Goal: Information Seeking & Learning: Learn about a topic

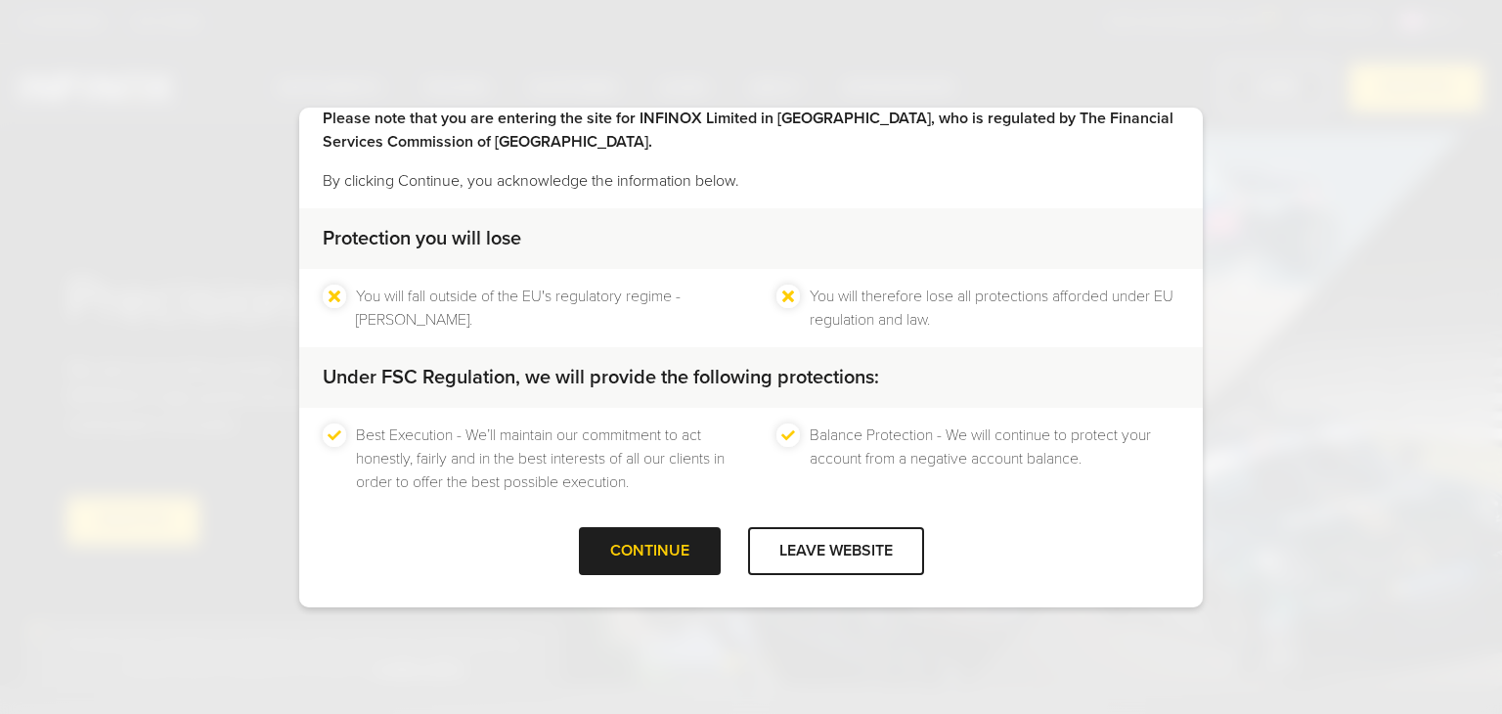
click at [670, 553] on div "CONTINUE" at bounding box center [650, 551] width 142 height 48
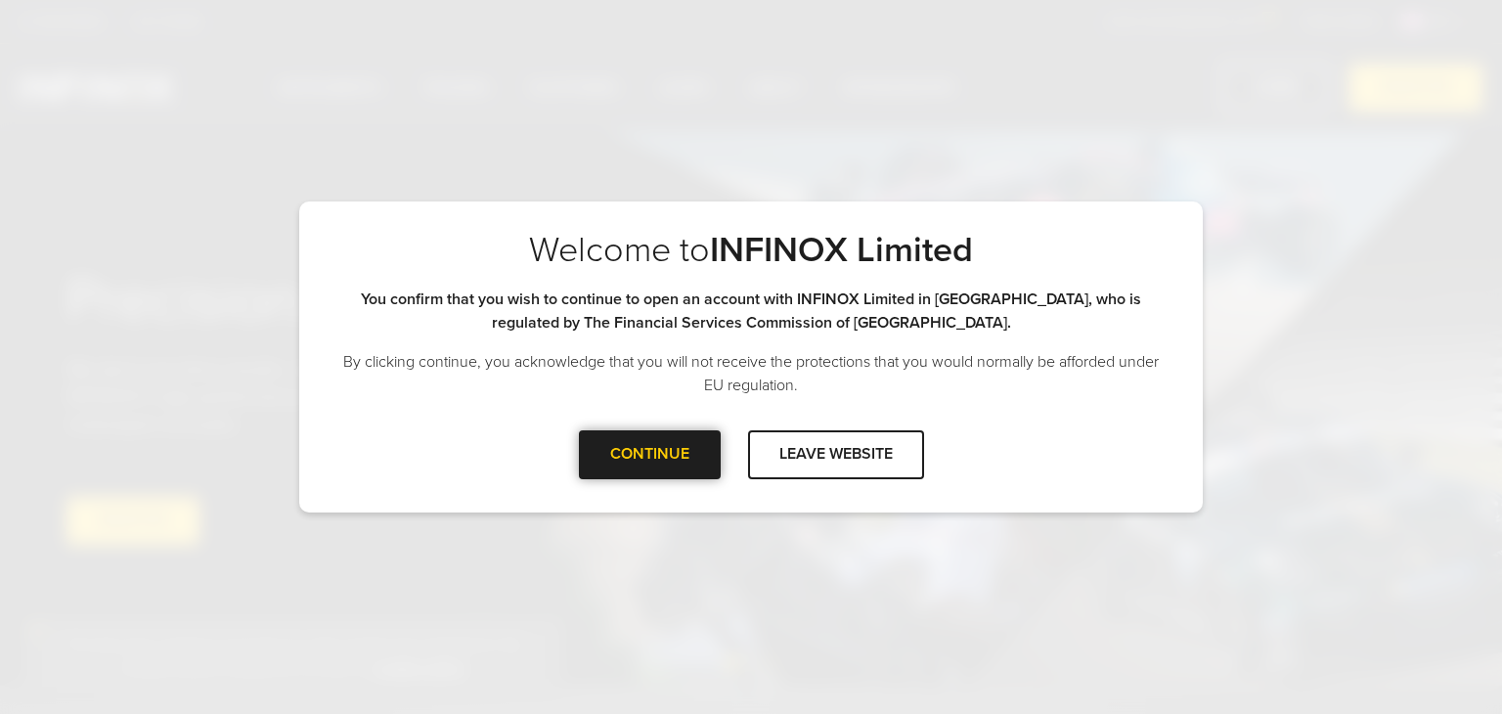
click at [665, 453] on div "CONTINUE" at bounding box center [650, 454] width 142 height 48
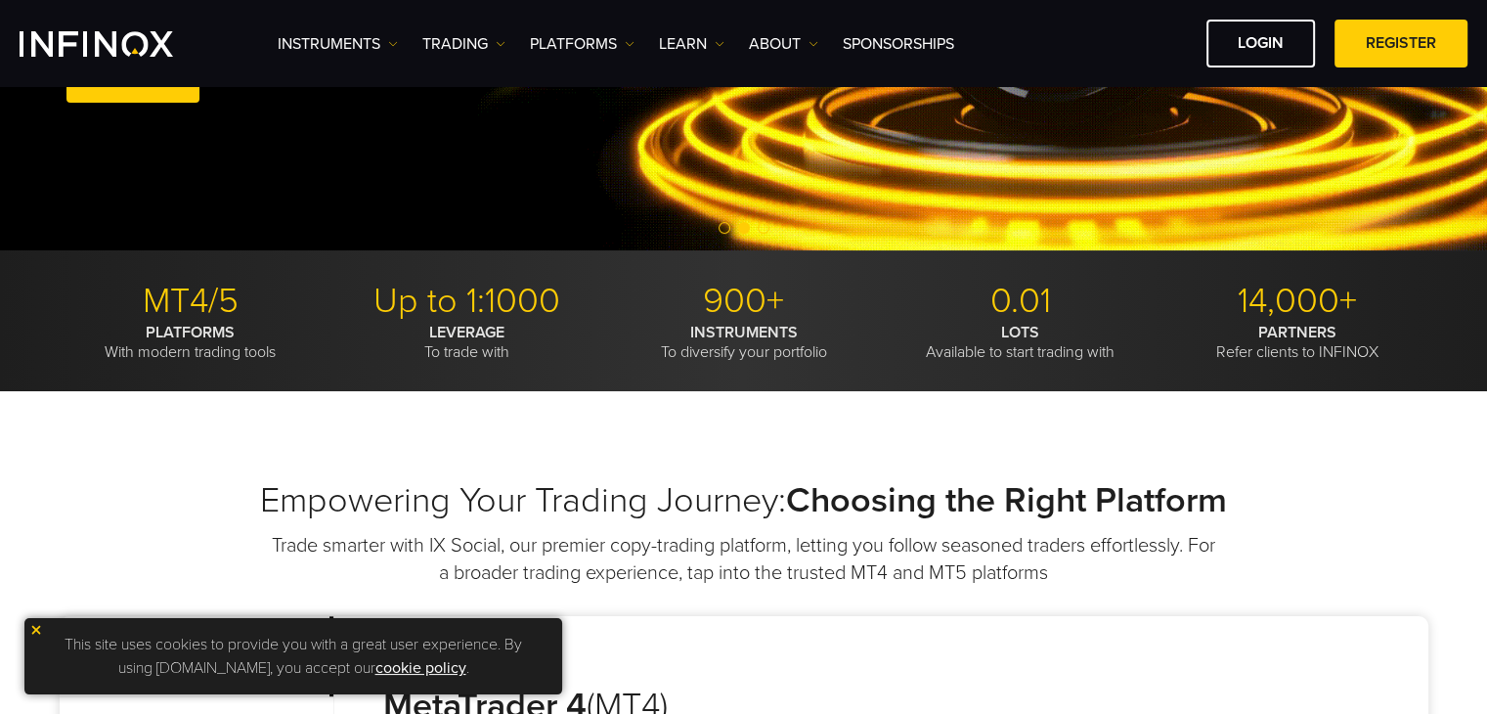
scroll to position [587, 0]
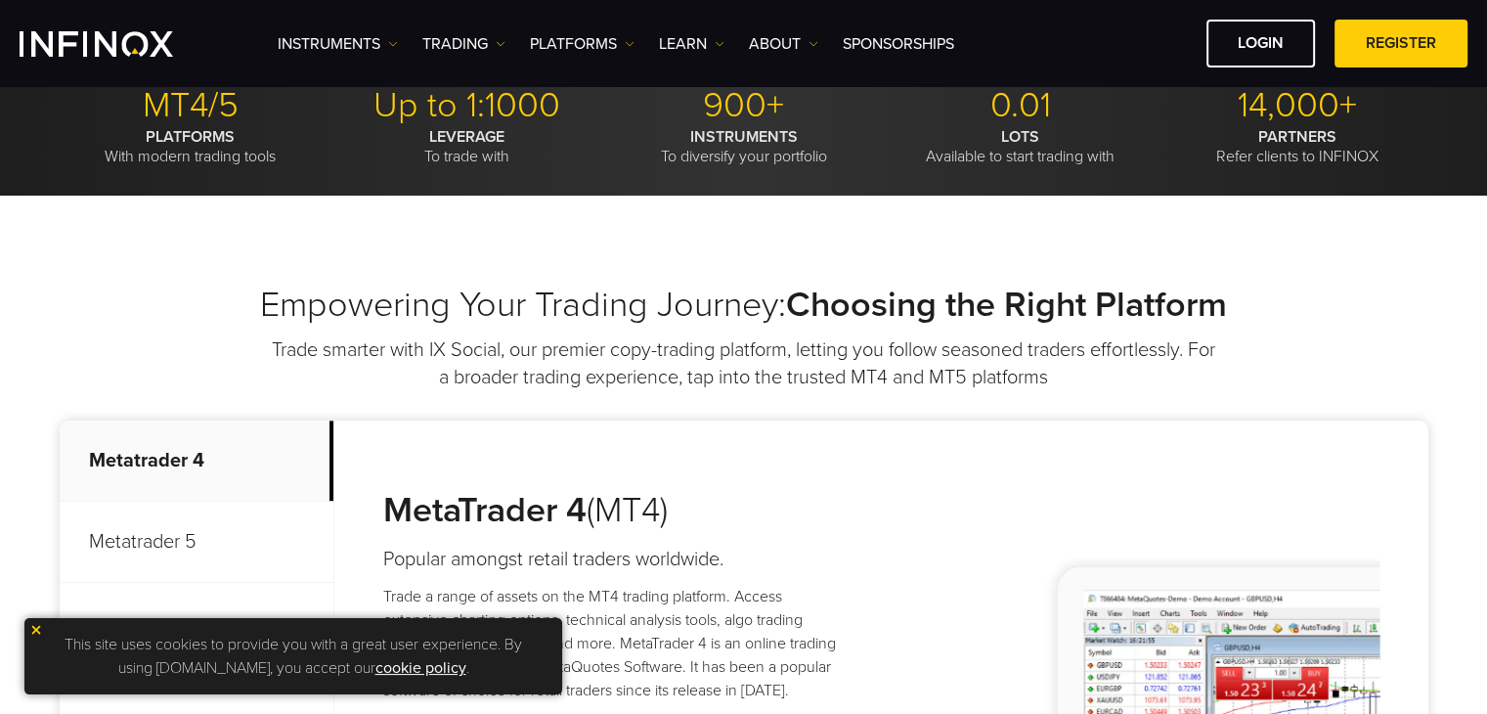
click at [637, 44] on ul "Instruments Instruments Product Information TRADING Accounts DEMO" at bounding box center [616, 43] width 677 height 23
click at [623, 40] on link "PLATFORMS" at bounding box center [582, 43] width 105 height 23
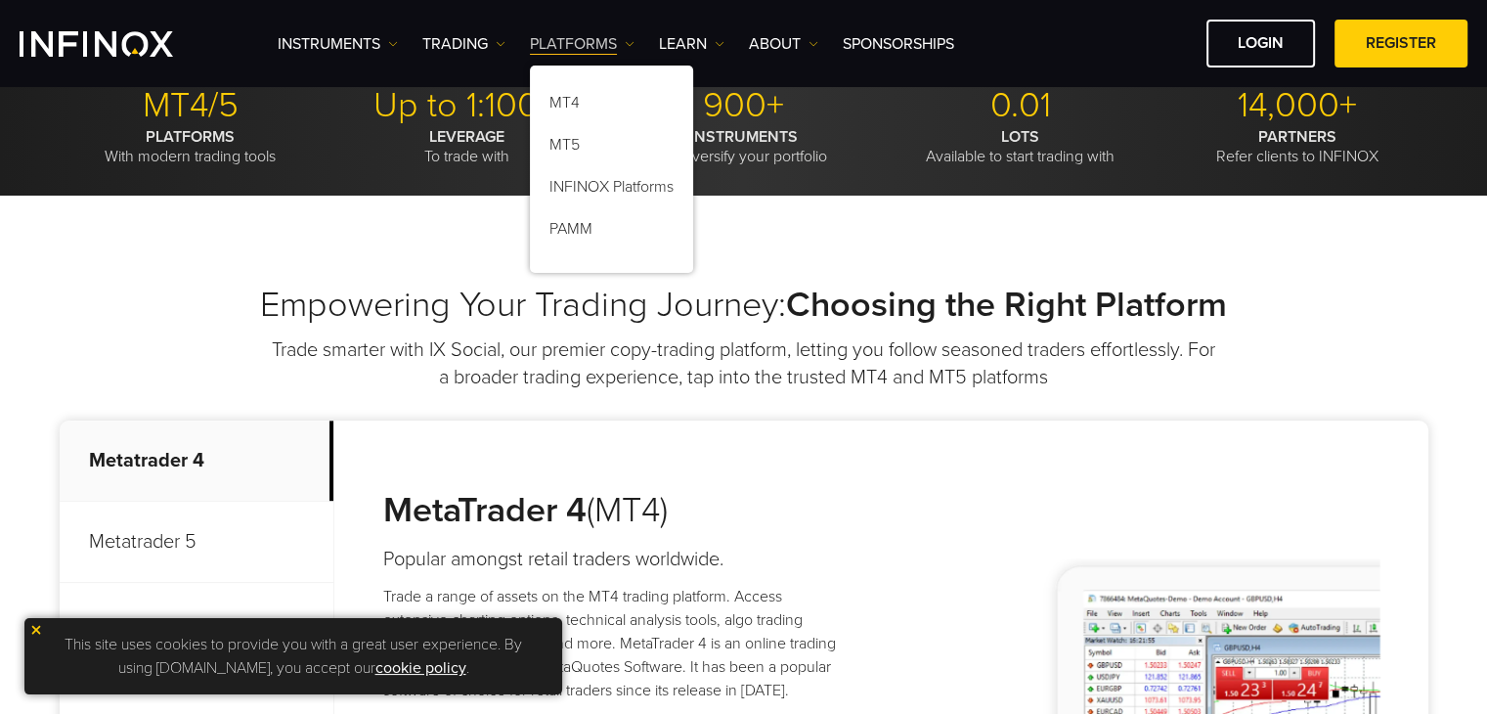
scroll to position [0, 0]
click at [814, 41] on img at bounding box center [814, 44] width 10 height 10
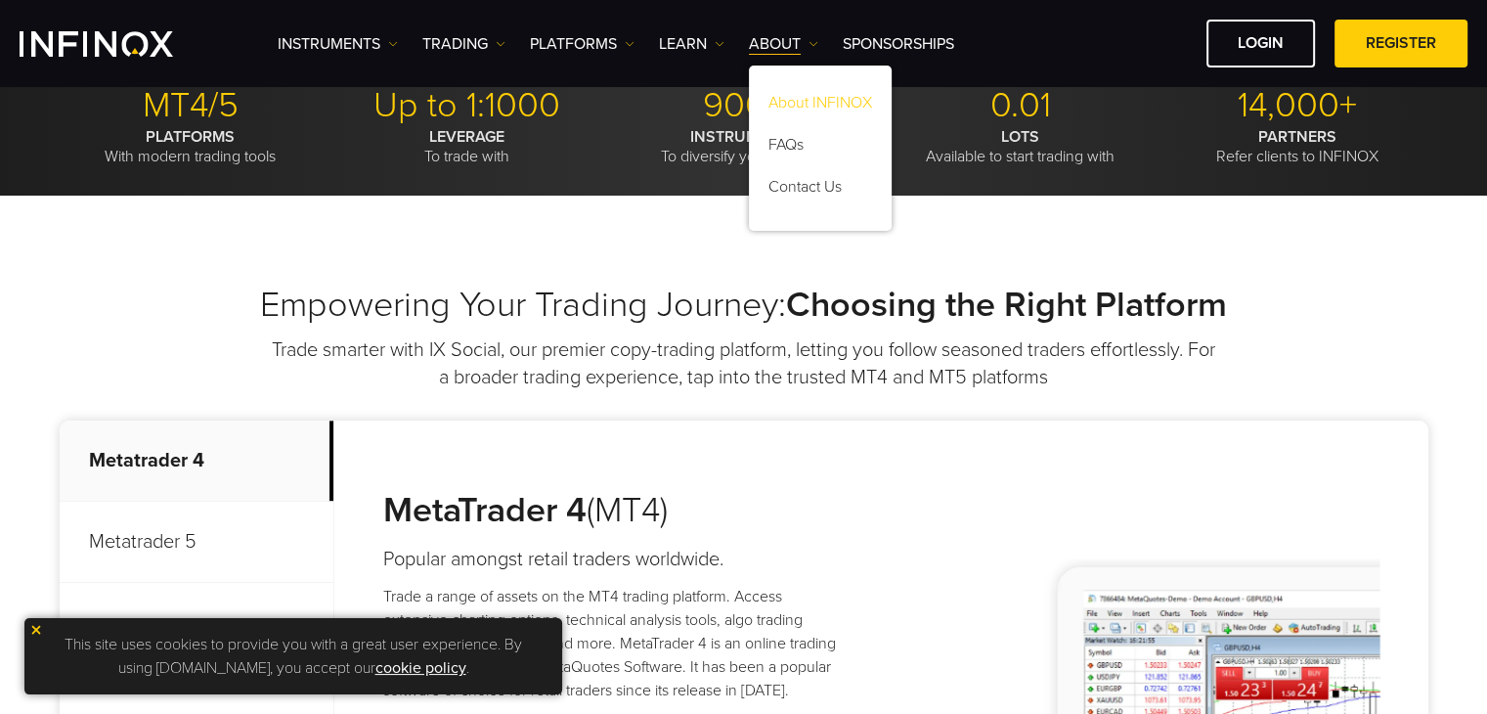
click at [809, 116] on link "About INFINOX" at bounding box center [820, 106] width 143 height 42
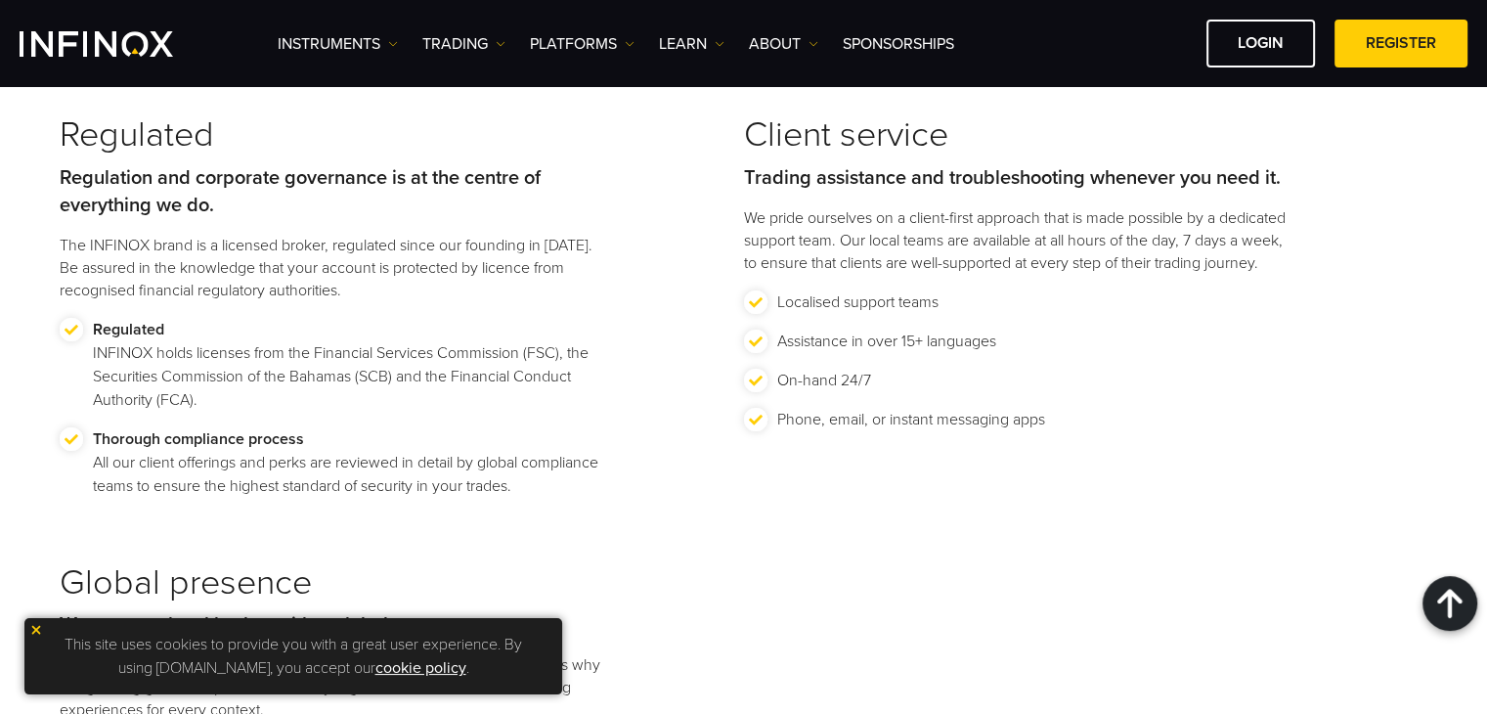
scroll to position [2151, 0]
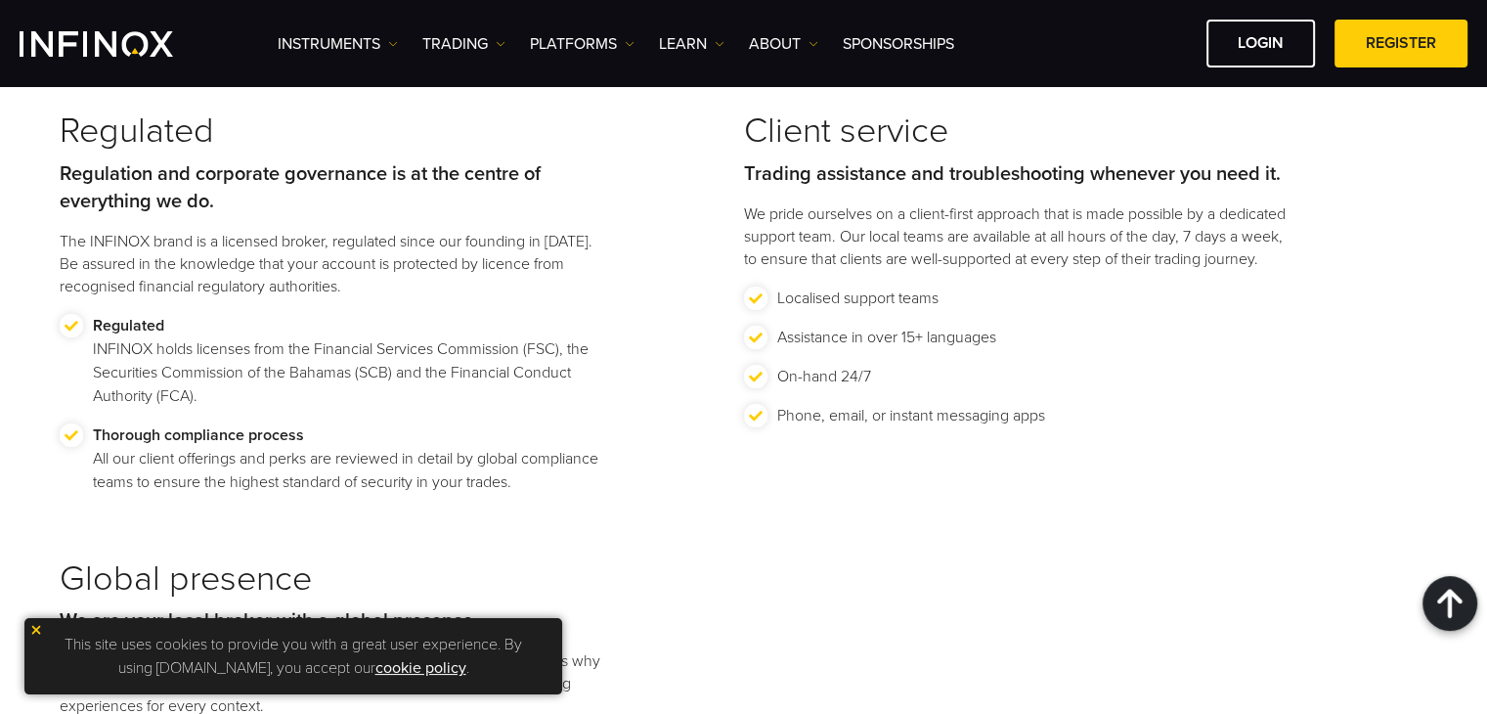
click at [42, 631] on img at bounding box center [36, 630] width 14 height 14
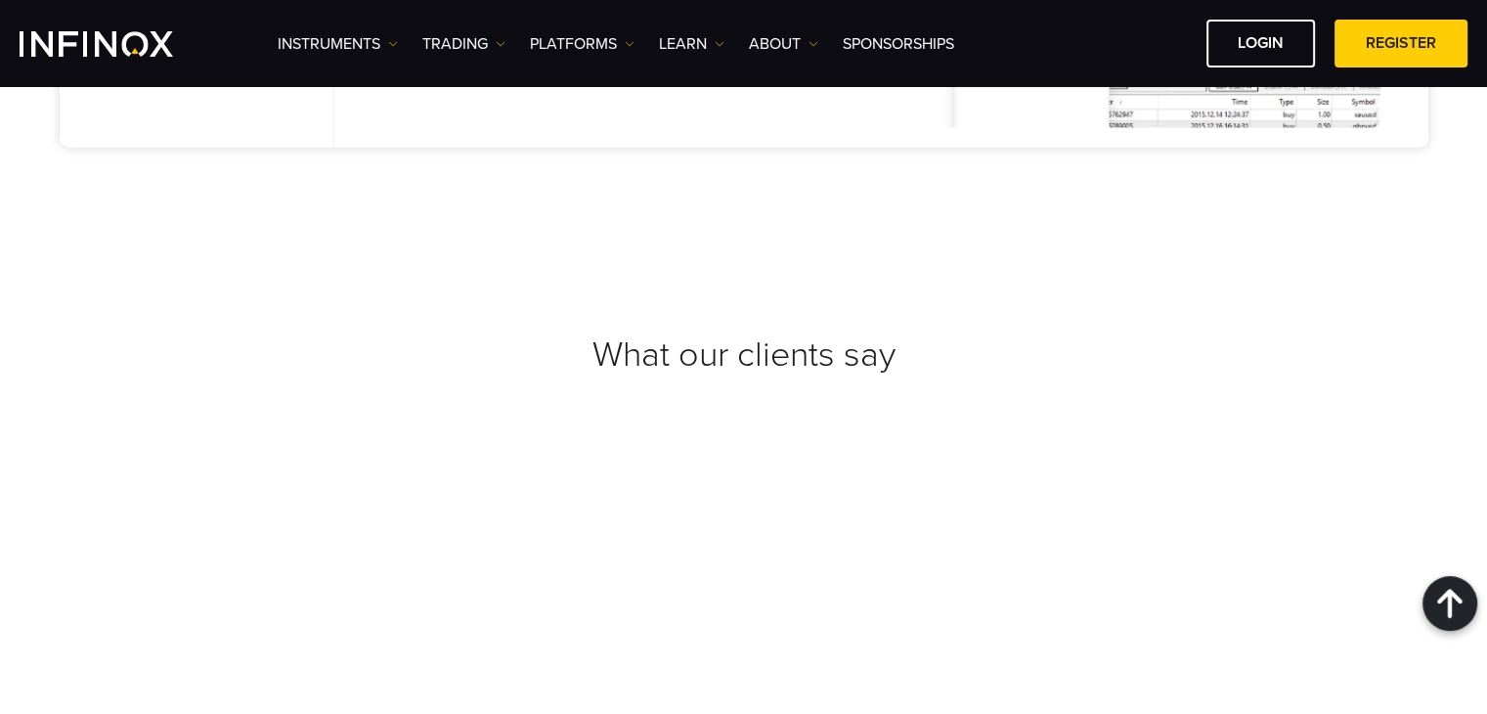
scroll to position [7316, 0]
